Goal: Information Seeking & Learning: Compare options

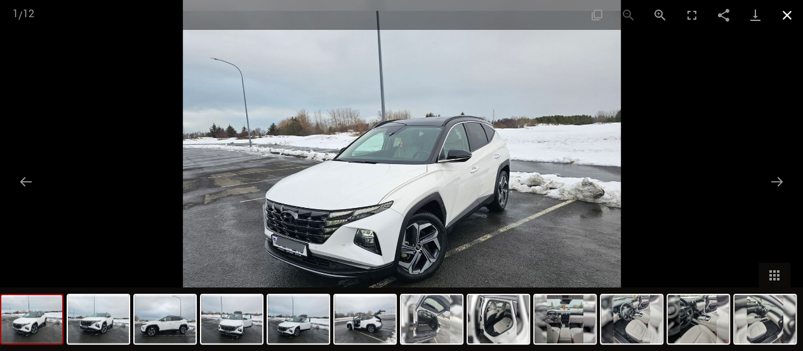
click at [788, 12] on button "Zamknij galerię" at bounding box center [788, 15] width 32 height 30
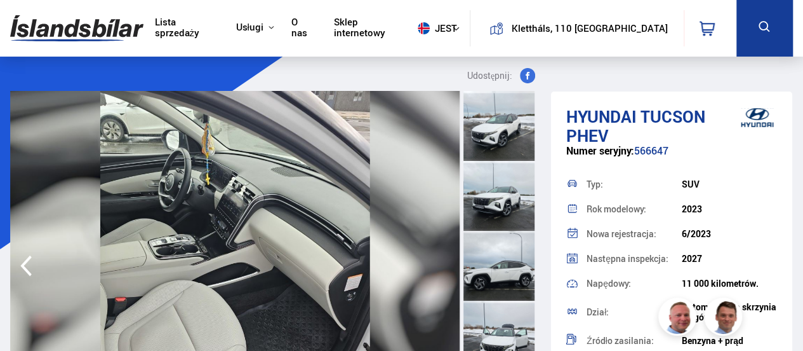
drag, startPoint x: 789, startPoint y: 119, endPoint x: 791, endPoint y: 159, distance: 40.0
click at [791, 159] on div "Hyundai Tucson PHEV Numer seryjny: 566647 Typ: SUV Rok modelowy: 2023 Nowa reje…" at bounding box center [671, 266] width 241 height 351
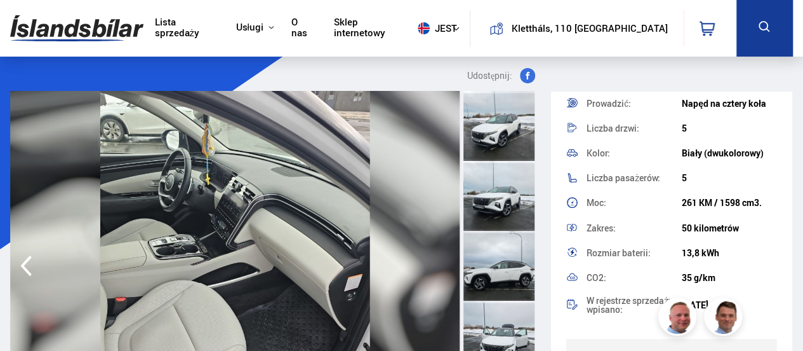
scroll to position [262, 0]
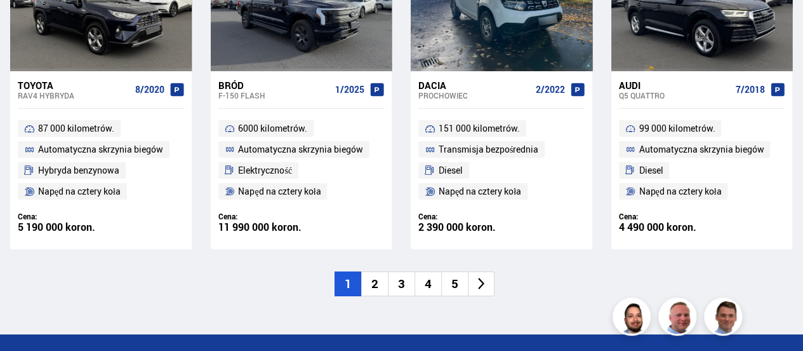
scroll to position [2134, 0]
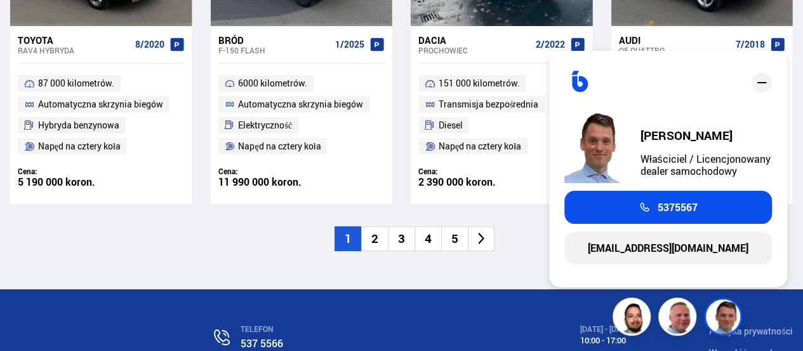
click at [374, 237] on font "2" at bounding box center [375, 238] width 7 height 17
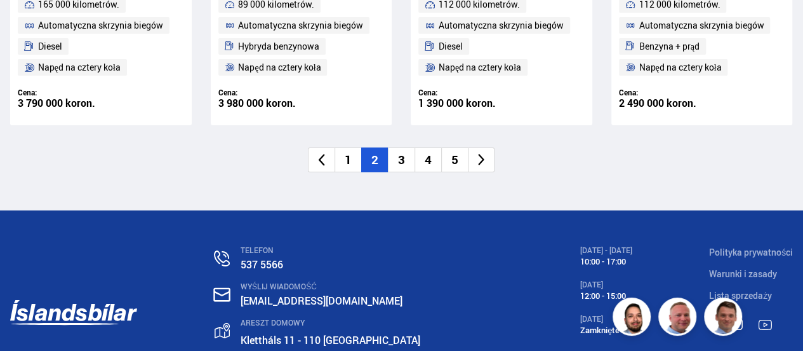
scroll to position [2217, 0]
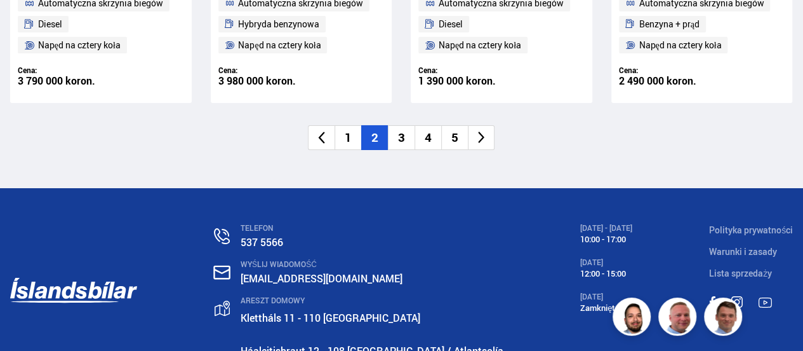
click at [453, 133] on font "5" at bounding box center [455, 137] width 7 height 17
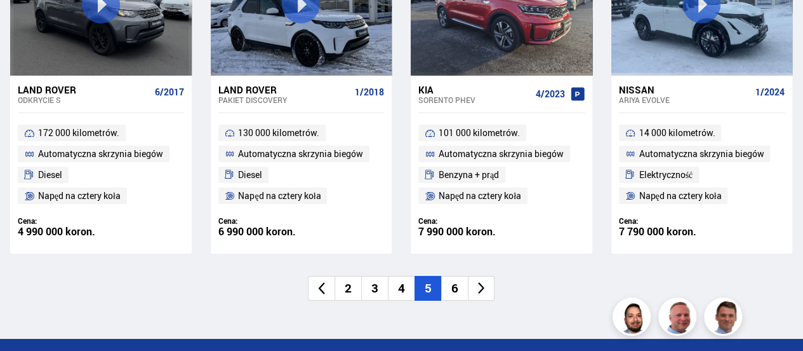
scroll to position [2069, 0]
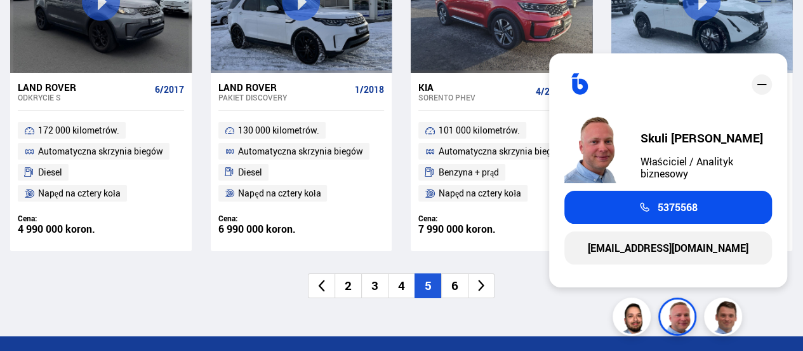
click at [459, 285] on font "6" at bounding box center [455, 285] width 7 height 17
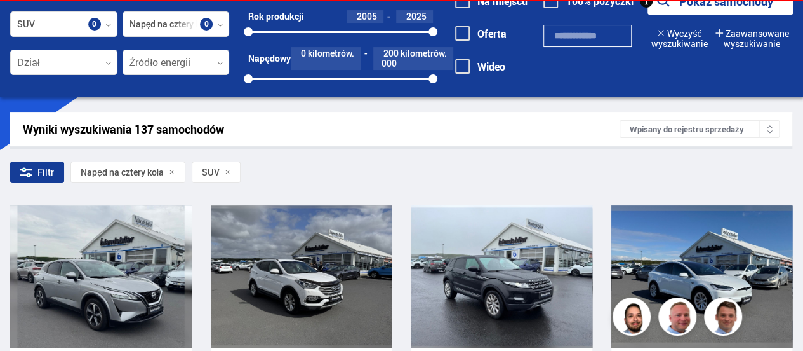
scroll to position [43, 0]
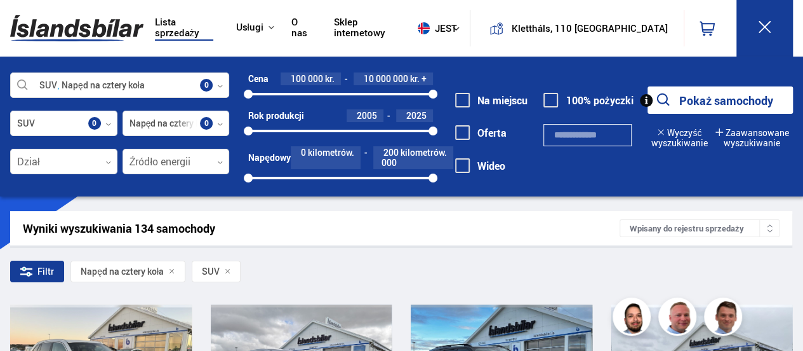
drag, startPoint x: 798, startPoint y: 35, endPoint x: 796, endPoint y: 65, distance: 30.5
click at [796, 65] on div "Lista sprzedaży Usługi Samochody islandzkie [DOMAIN_NAME] Obrona [GEOGRAPHIC_DA…" at bounding box center [401, 98] width 803 height 196
drag, startPoint x: 802, startPoint y: 93, endPoint x: 799, endPoint y: 138, distance: 45.2
click at [799, 138] on div "SUV Napęd na cztery koła Wybierz producenta, model lub funkcję 0 SUV Kategorie …" at bounding box center [401, 132] width 803 height 121
